Goal: Find specific page/section

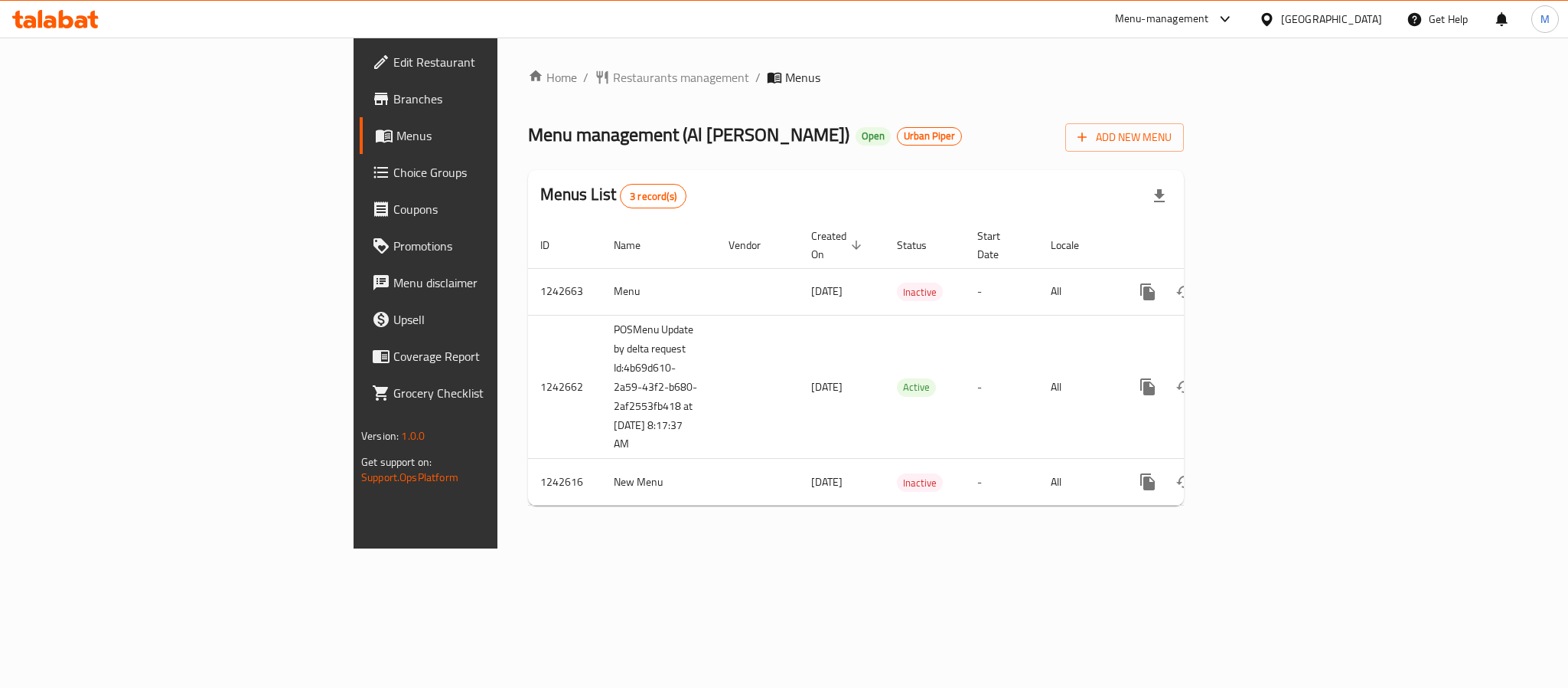
click at [393, 101] on span "Branches" at bounding box center [498, 99] width 210 height 18
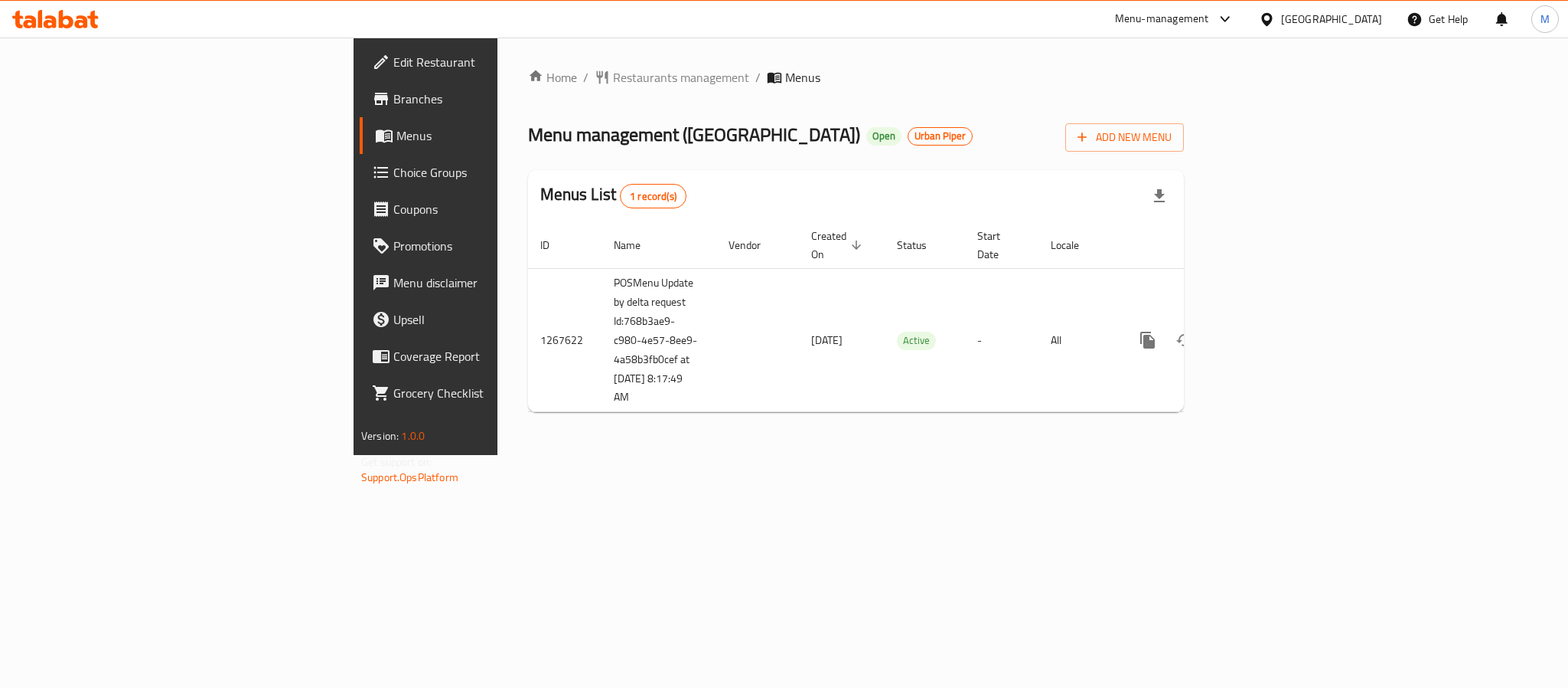
click at [393, 106] on span "Branches" at bounding box center [498, 99] width 210 height 18
click at [393, 101] on span "Branches" at bounding box center [498, 99] width 210 height 18
click at [393, 92] on span "Branches" at bounding box center [498, 99] width 210 height 18
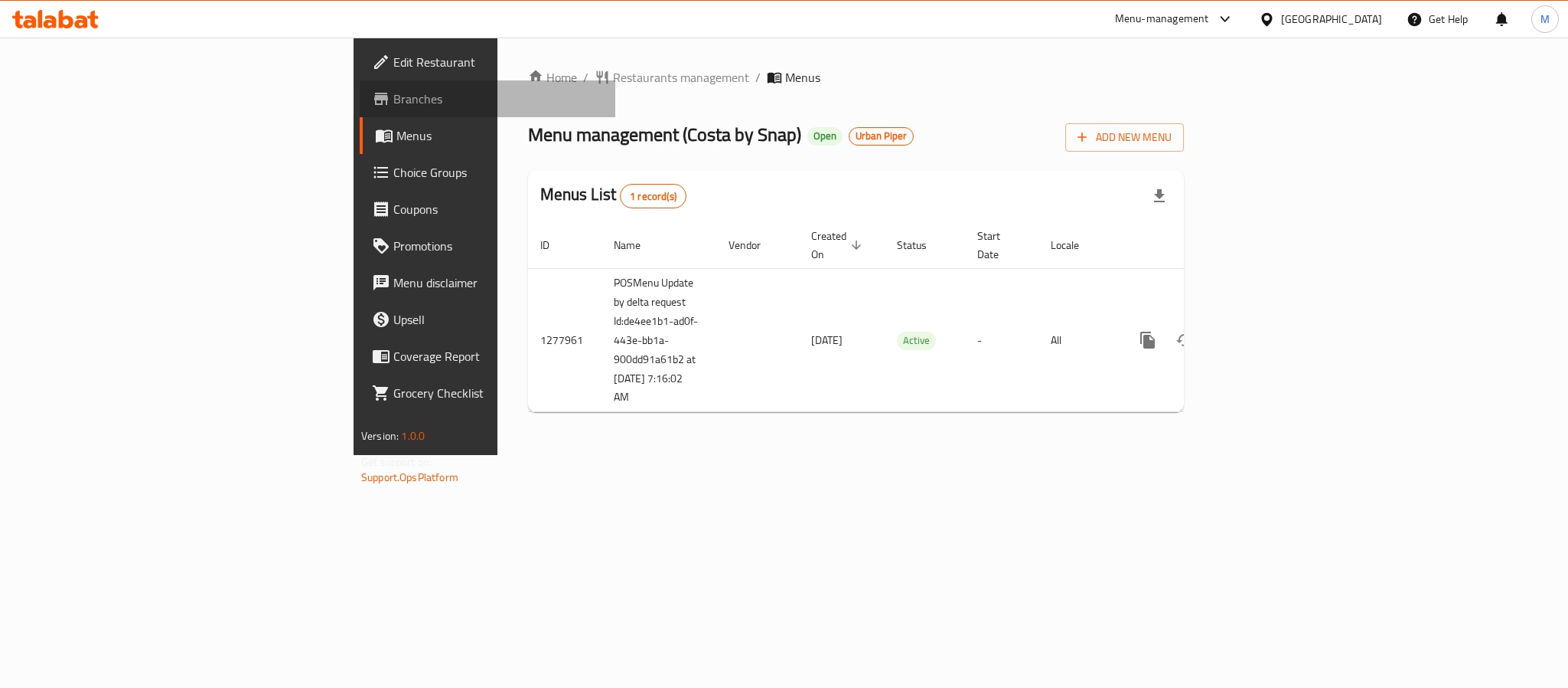
click at [393, 90] on span "Branches" at bounding box center [498, 99] width 210 height 18
